Goal: Complete application form

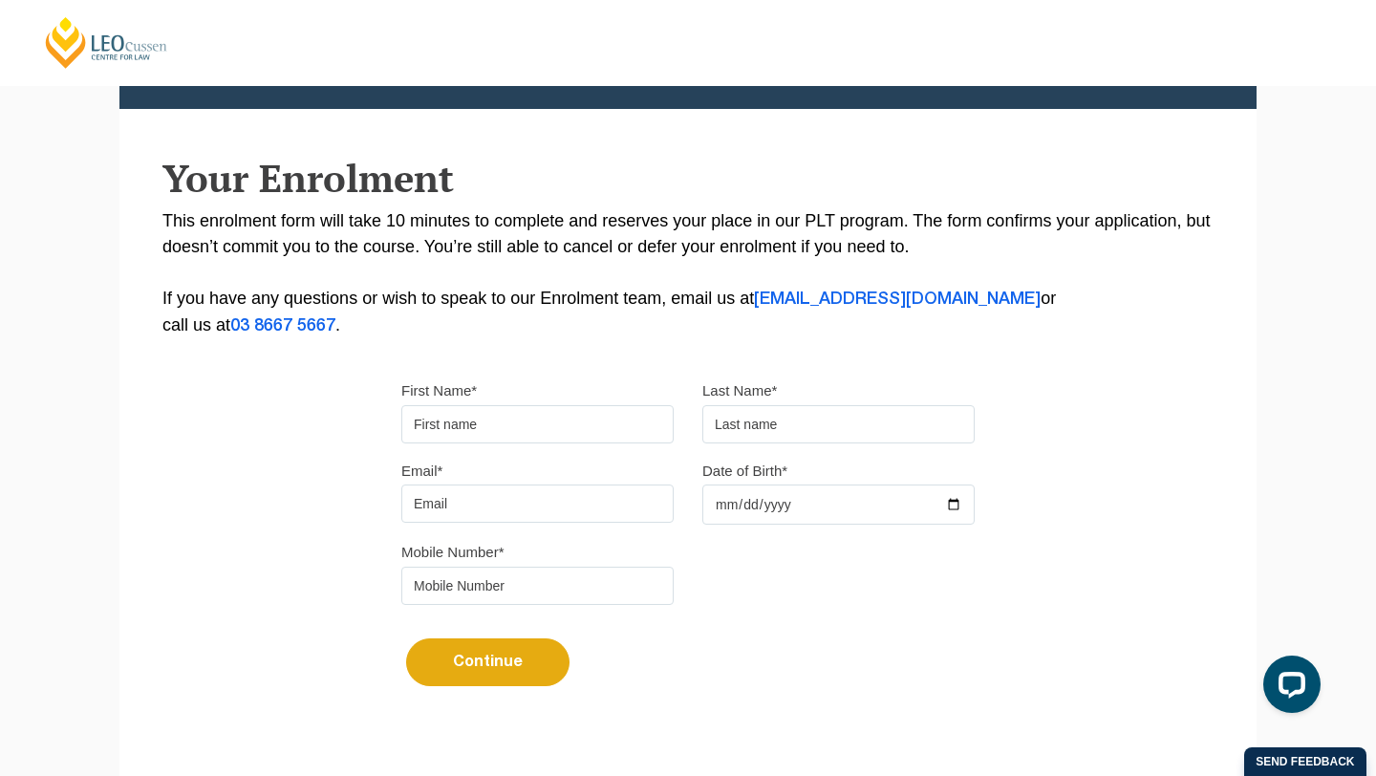
scroll to position [295, 0]
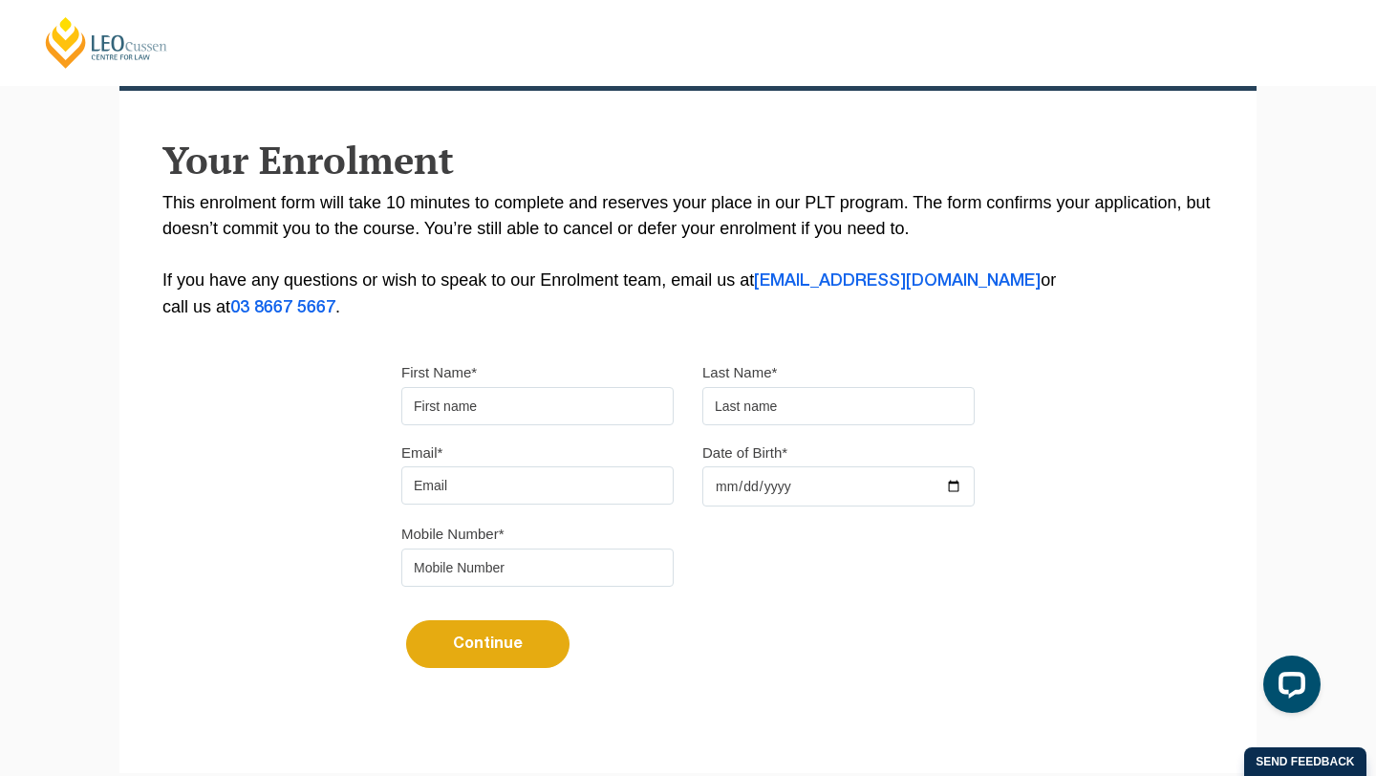
click at [473, 401] on input "First Name*" at bounding box center [537, 406] width 272 height 38
type input "[PERSON_NAME]"
type input "[EMAIL_ADDRESS][DOMAIN_NAME]"
type input "0406726060"
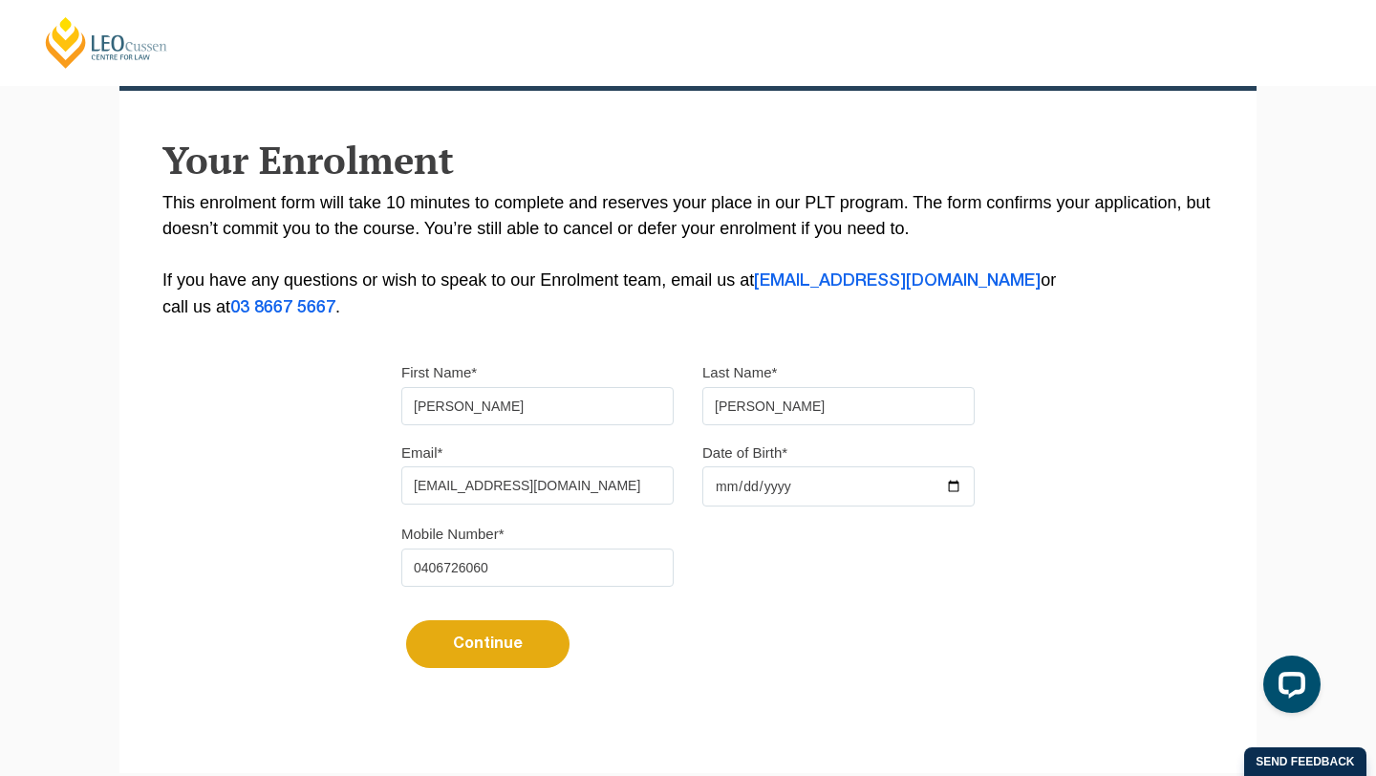
click at [777, 494] on input "Date of Birth*" at bounding box center [838, 486] width 272 height 40
click at [958, 497] on input "Date of Birth*" at bounding box center [838, 486] width 272 height 40
click at [787, 489] on input "2025-02-06" at bounding box center [838, 486] width 272 height 40
type input "0022-02-06"
type input "2001-02-06"
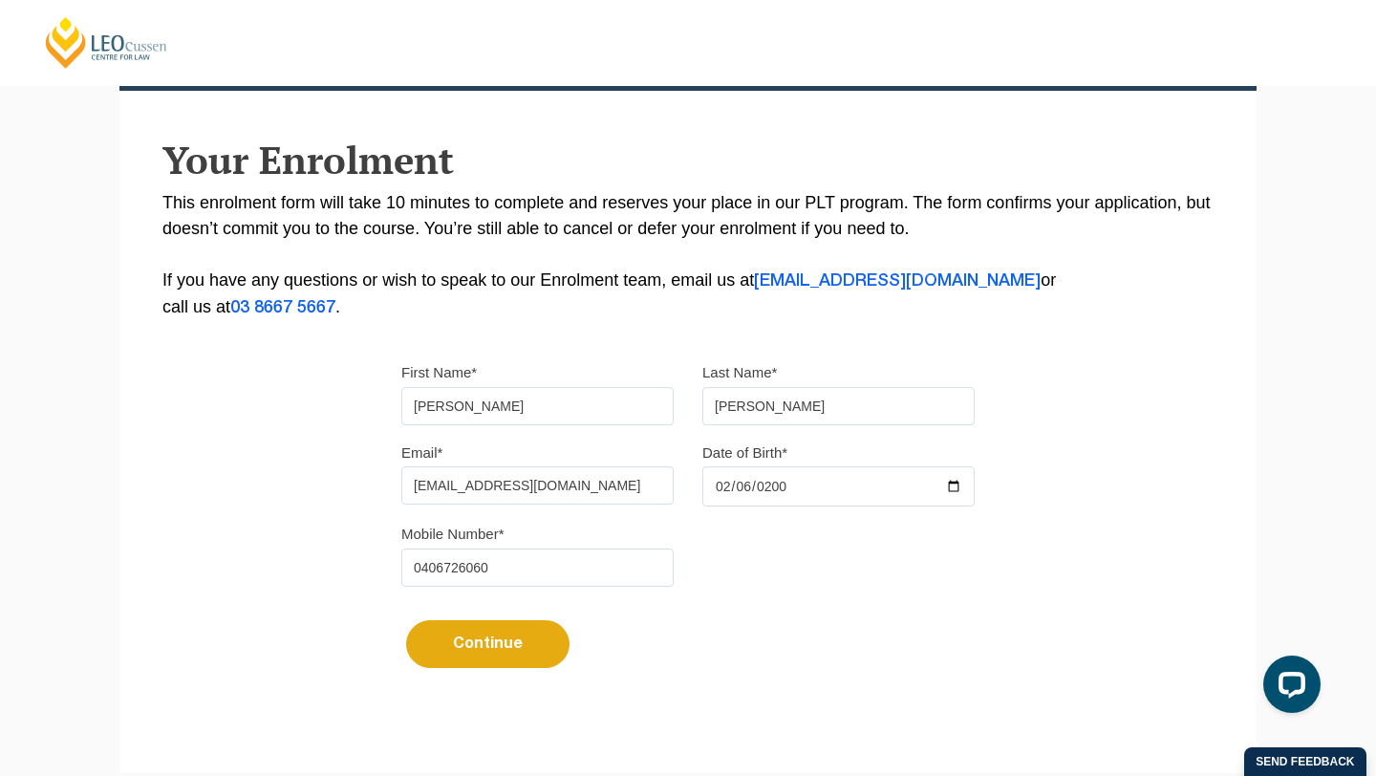
click at [722, 571] on div "Mobile Number* 0406726060" at bounding box center [688, 561] width 602 height 80
click at [526, 652] on button "Continue" at bounding box center [487, 644] width 163 height 48
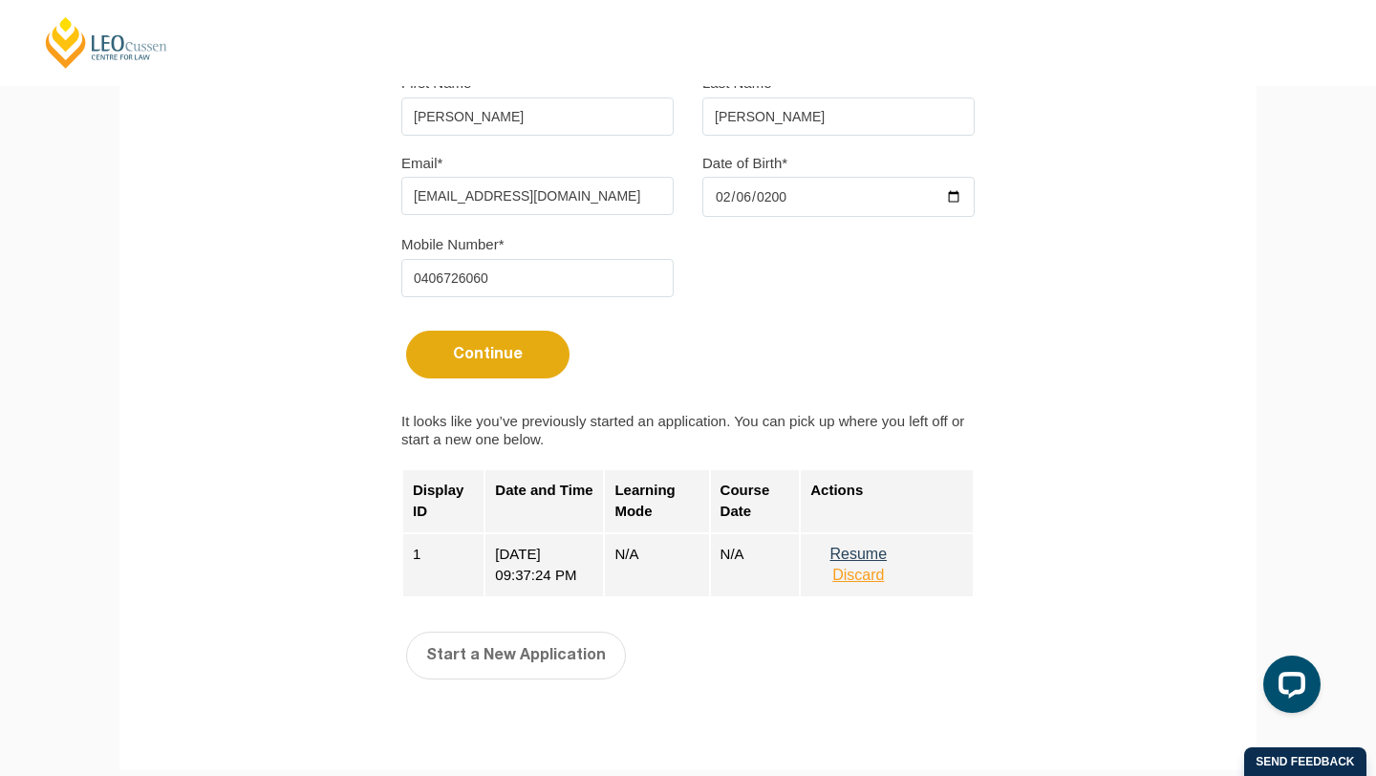
scroll to position [586, 0]
click at [864, 562] on button "Resume" at bounding box center [858, 553] width 96 height 17
